Goal: Transaction & Acquisition: Obtain resource

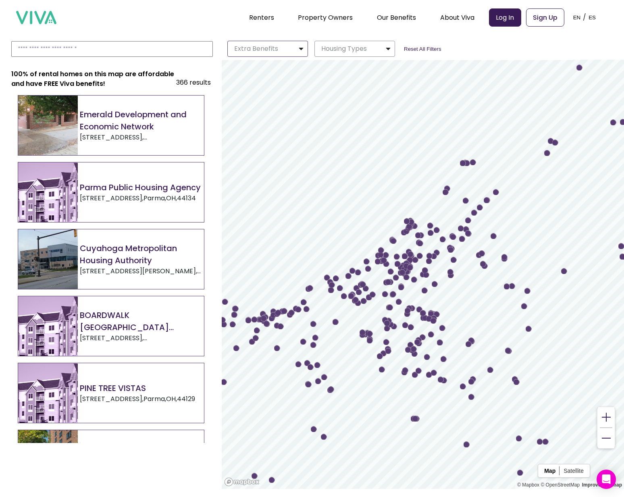
click at [298, 50] on img "button" at bounding box center [301, 49] width 6 height 10
click at [340, 52] on p "Housing Types" at bounding box center [342, 49] width 49 height 10
click at [354, 65] on span "Public Housing" at bounding box center [342, 65] width 40 height 8
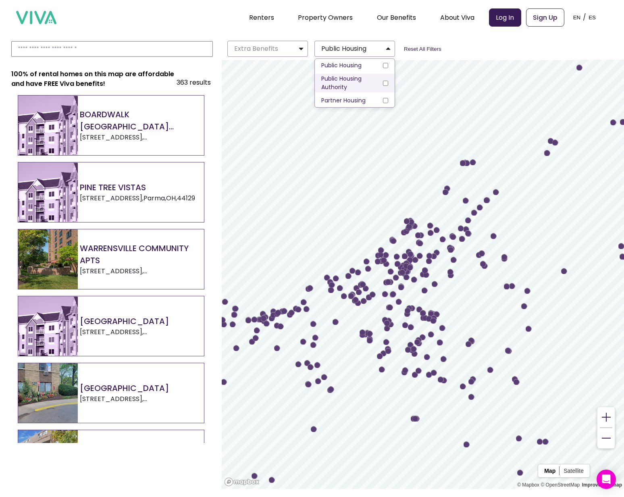
click at [359, 78] on span "Public Housing Authority" at bounding box center [353, 83] width 62 height 17
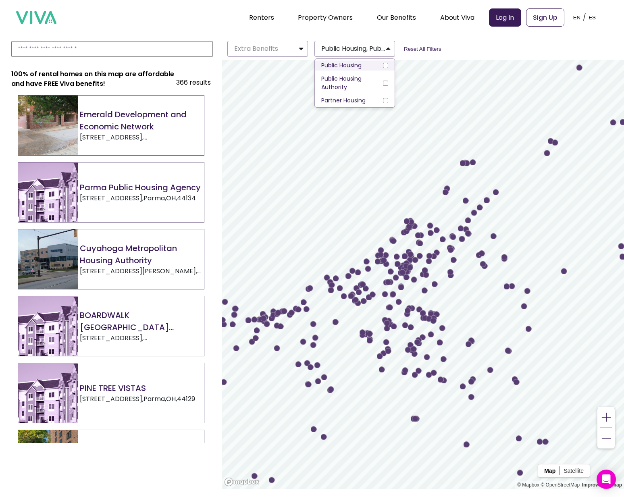
click at [368, 67] on label "Public Housing" at bounding box center [355, 66] width 80 height 10
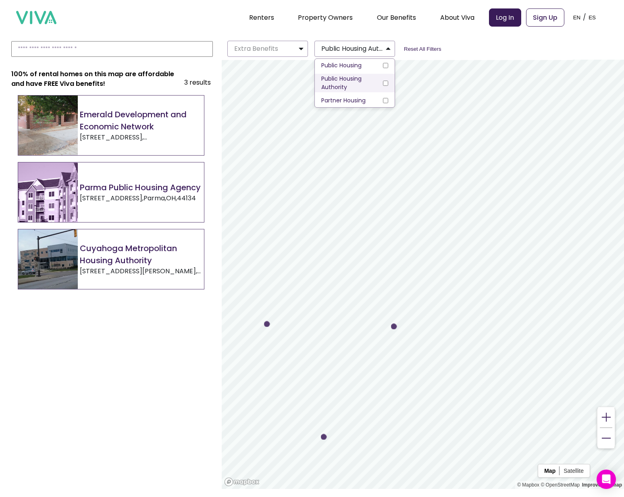
click at [374, 75] on span "Public Housing Authority" at bounding box center [353, 83] width 62 height 17
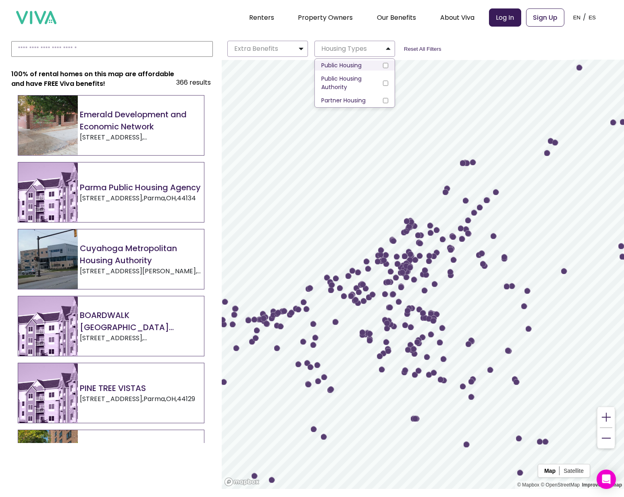
click at [381, 66] on label "Public Housing" at bounding box center [355, 66] width 80 height 10
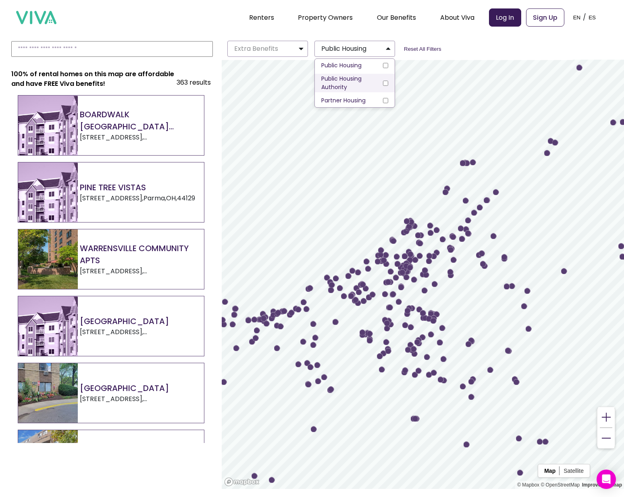
click at [347, 88] on span "Public Housing Authority" at bounding box center [353, 83] width 62 height 17
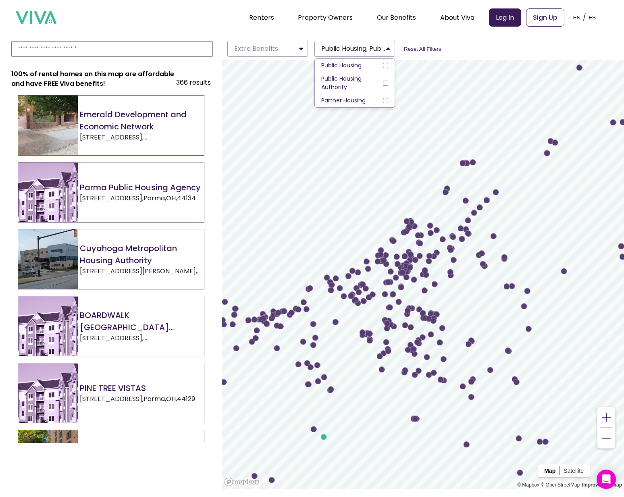
scroll to position [1, 0]
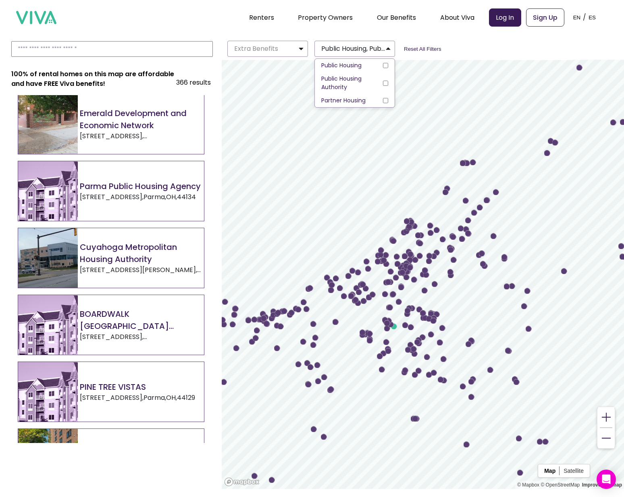
click at [136, 247] on h2 "Cuyahoga Metropolitan Housing Authority" at bounding box center [142, 253] width 124 height 24
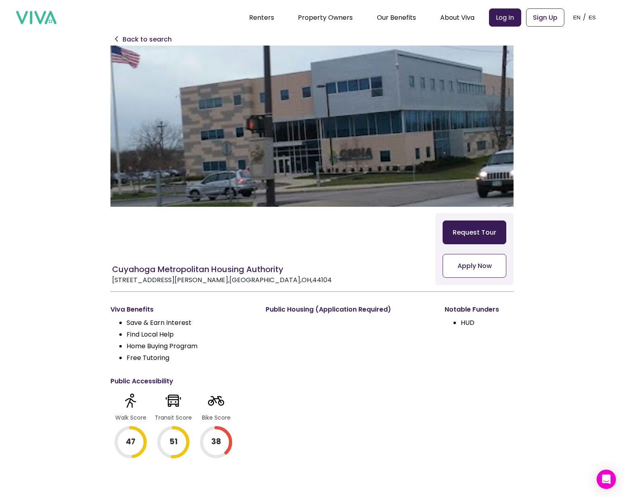
click at [490, 269] on button "Apply Now" at bounding box center [475, 266] width 64 height 24
click at [134, 38] on p "Back to search" at bounding box center [147, 40] width 49 height 10
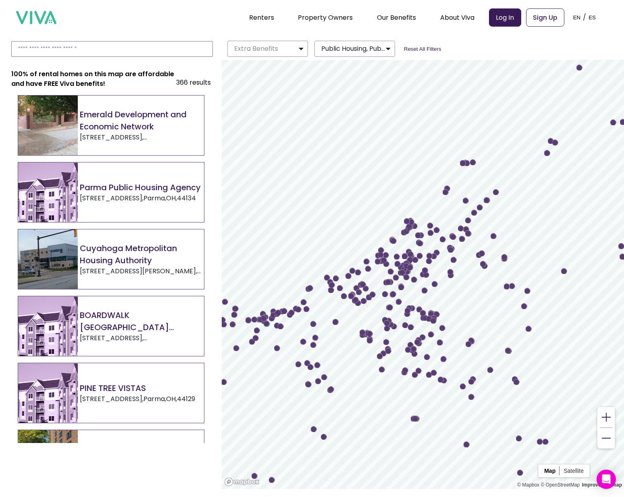
click at [155, 122] on h2 "Emerald Development and Economic Network" at bounding box center [142, 121] width 124 height 24
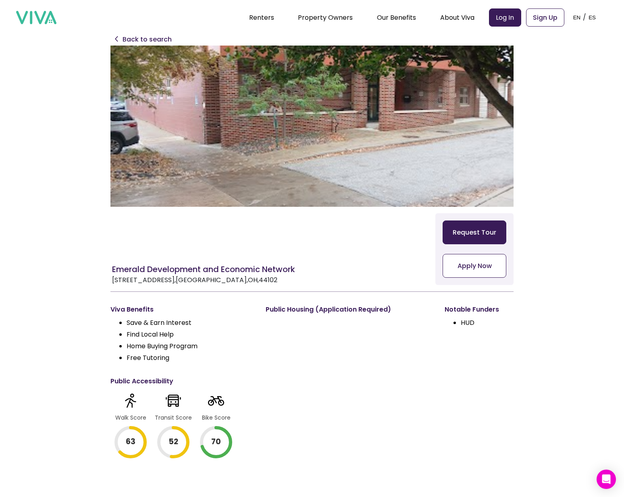
click at [468, 269] on button "Apply Now" at bounding box center [475, 266] width 64 height 24
click at [147, 38] on p "Back to search" at bounding box center [147, 40] width 49 height 10
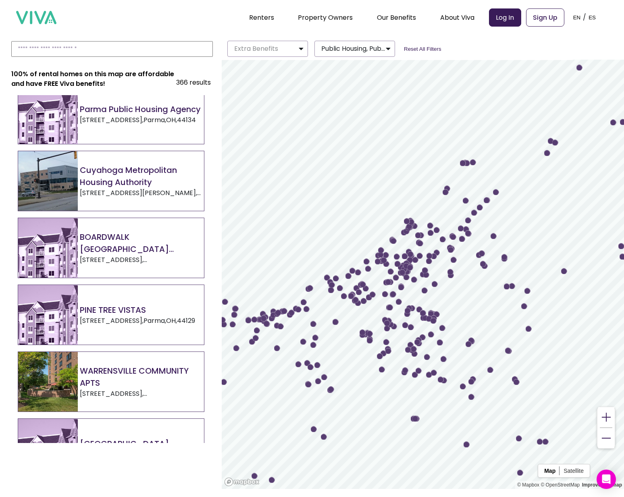
scroll to position [116, 0]
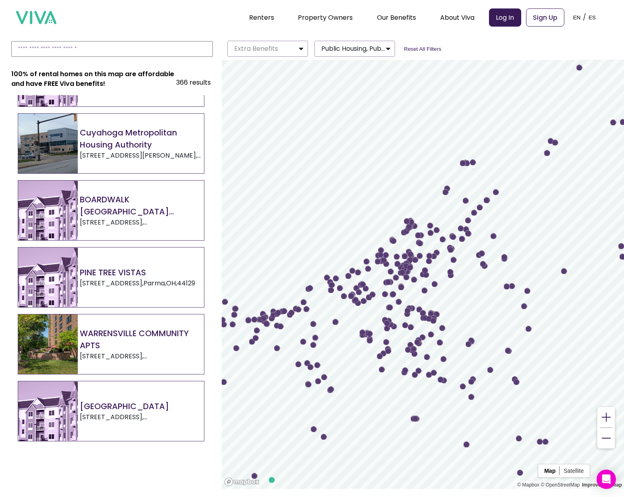
click at [144, 283] on p "[STREET_ADDRESS]" at bounding box center [137, 284] width 115 height 10
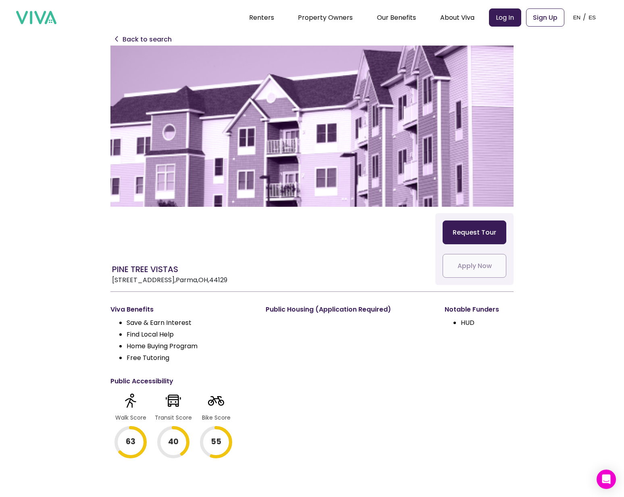
click at [114, 36] on button at bounding box center [117, 39] width 12 height 12
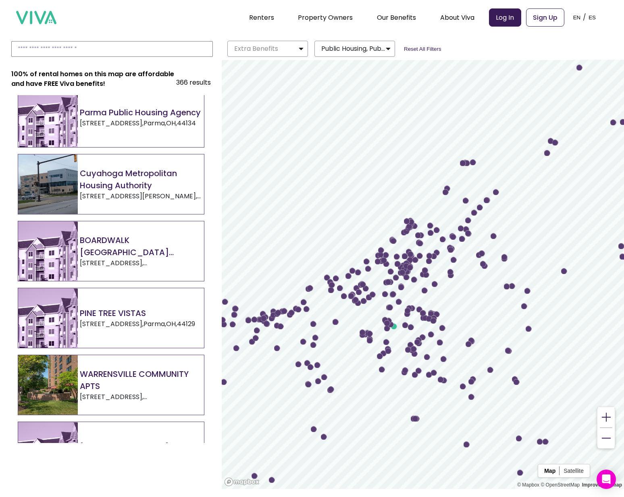
scroll to position [101, 0]
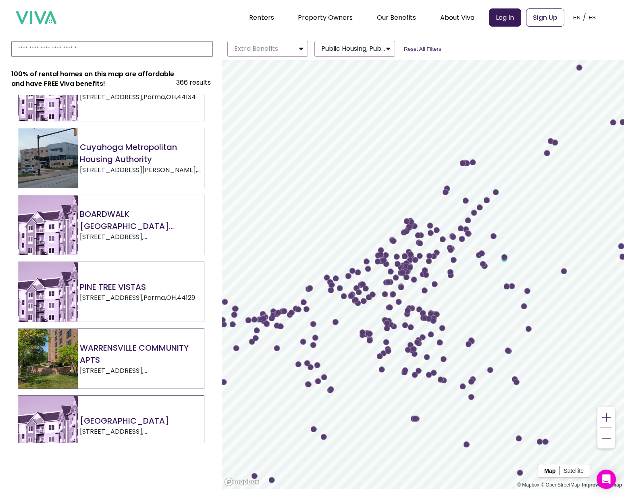
click at [155, 345] on h2 "WARRENSVILLE COMMUNITY APTS" at bounding box center [142, 354] width 124 height 24
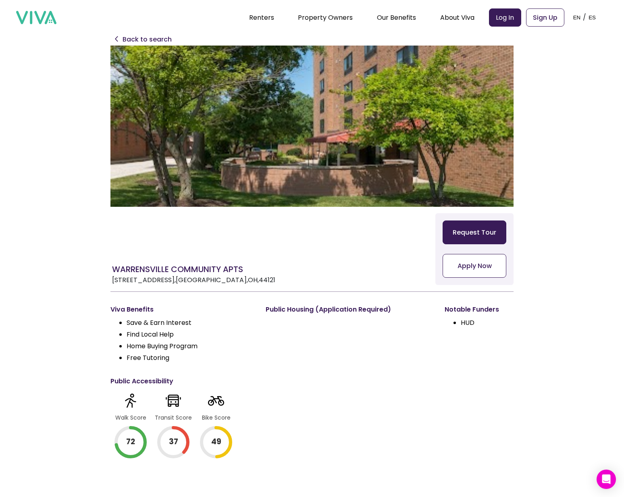
click at [464, 269] on button "Apply Now" at bounding box center [475, 266] width 64 height 24
click at [136, 41] on p "Back to search" at bounding box center [147, 40] width 49 height 10
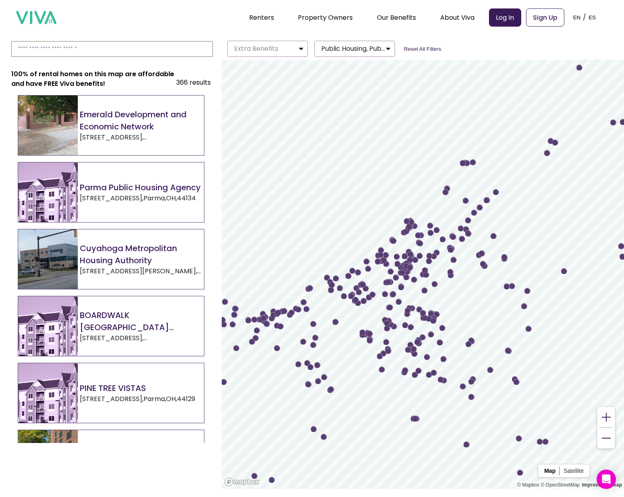
click at [152, 113] on h2 "Emerald Development and Economic Network" at bounding box center [142, 121] width 124 height 24
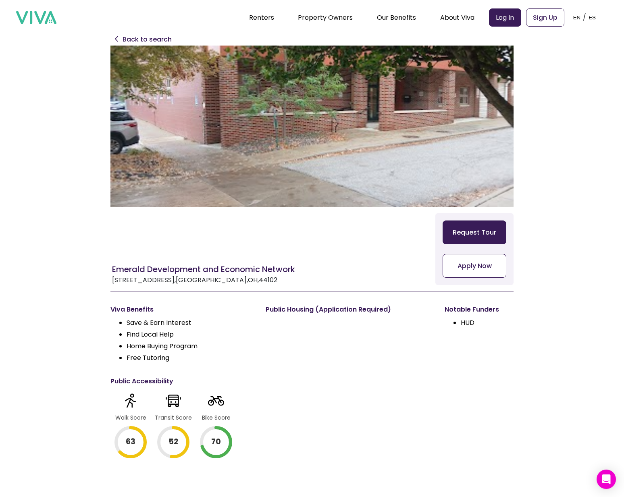
click at [124, 39] on p "Back to search" at bounding box center [147, 40] width 49 height 10
